Goal: Check status: Check status

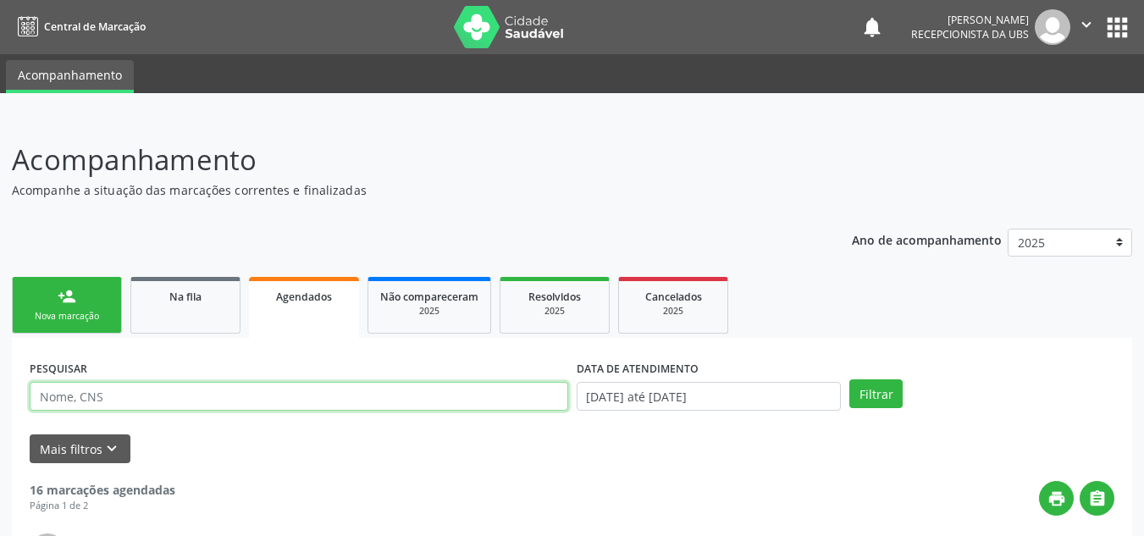
click at [98, 395] on input "text" at bounding box center [299, 396] width 539 height 29
type input "+"
click at [104, 404] on input "7056094805128711" at bounding box center [299, 396] width 539 height 29
click at [101, 399] on input "7056094805128711" at bounding box center [299, 396] width 539 height 29
type input "705609485128711"
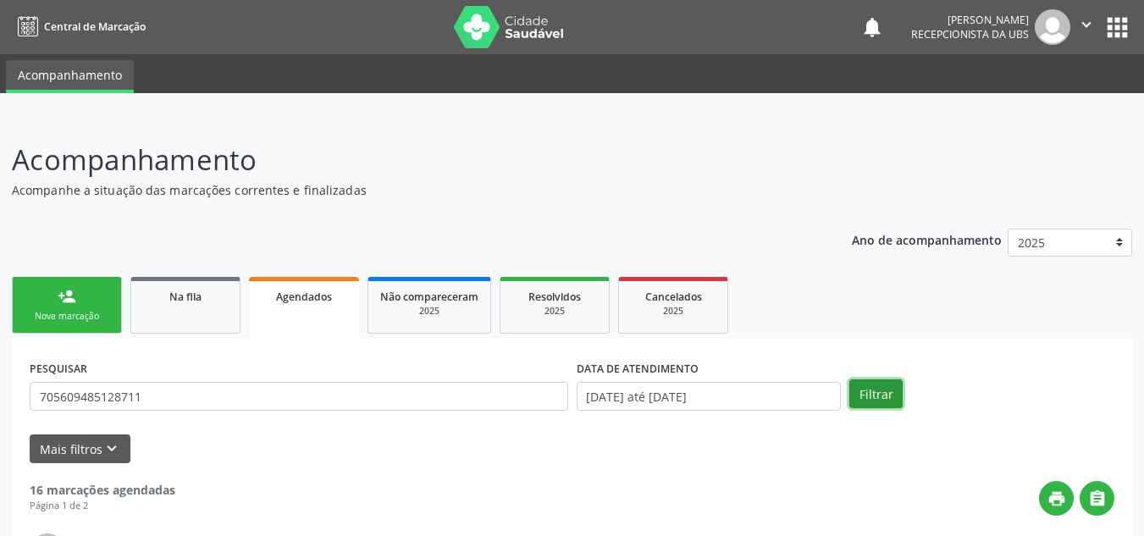
click at [877, 389] on button "Filtrar" at bounding box center [875, 393] width 53 height 29
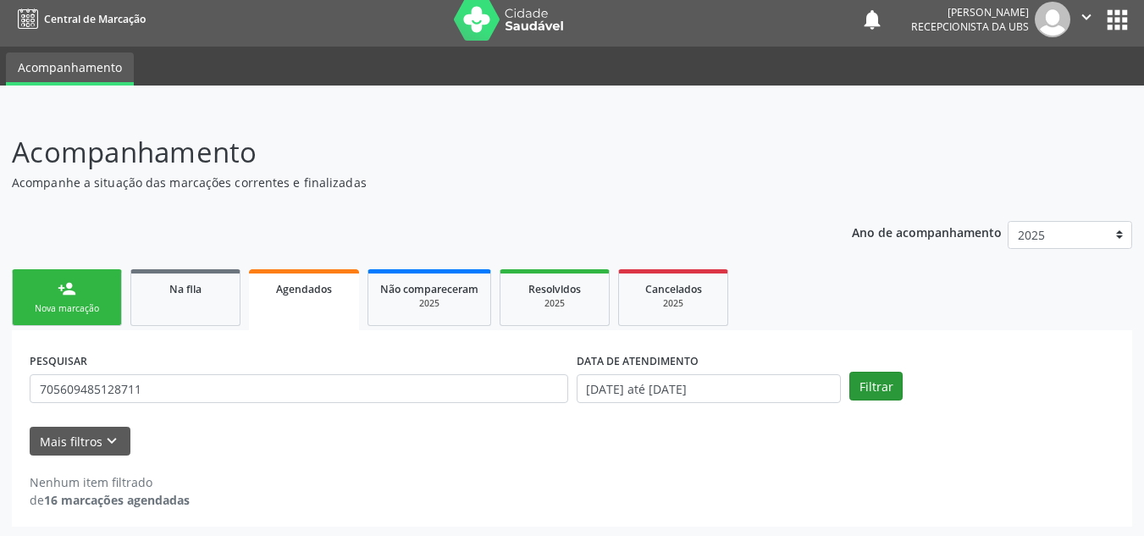
scroll to position [10, 0]
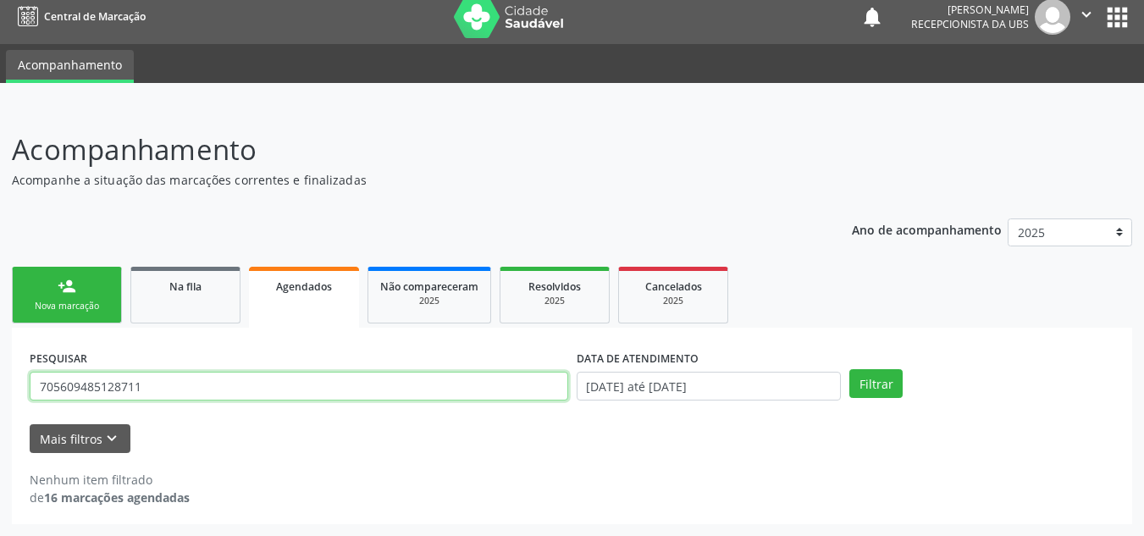
drag, startPoint x: 274, startPoint y: 379, endPoint x: 47, endPoint y: 374, distance: 227.9
click at [47, 374] on input "705609485128711" at bounding box center [299, 386] width 539 height 29
click at [190, 387] on input "705609485128711" at bounding box center [299, 386] width 539 height 29
drag, startPoint x: 180, startPoint y: 384, endPoint x: 0, endPoint y: 379, distance: 179.6
click at [0, 379] on div "Acompanhamento Acompanhe a situação das marcações correntes e finalizadas Relat…" at bounding box center [572, 321] width 1144 height 429
